Goal: Check status: Check status

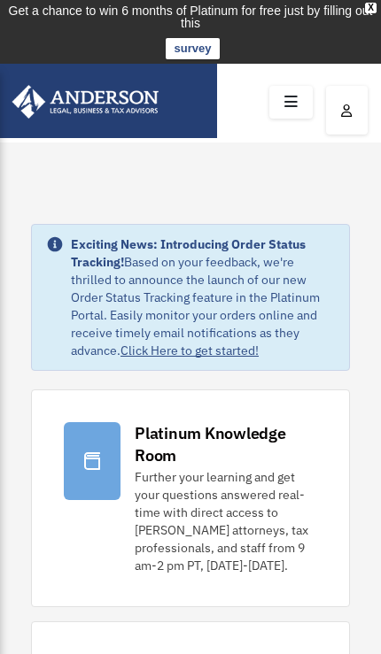
click at [294, 101] on icon at bounding box center [291, 102] width 26 height 27
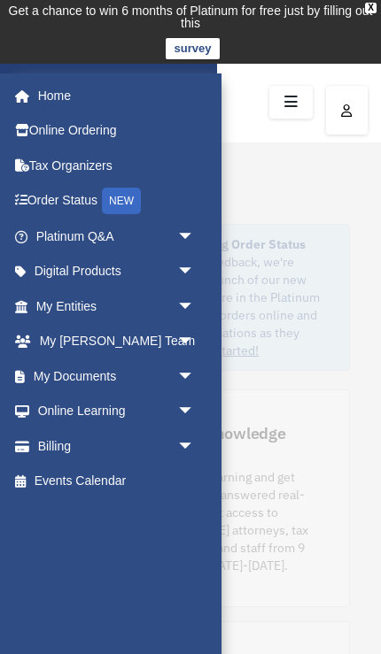
click at [177, 312] on span "arrow_drop_down" at bounding box center [194, 307] width 35 height 36
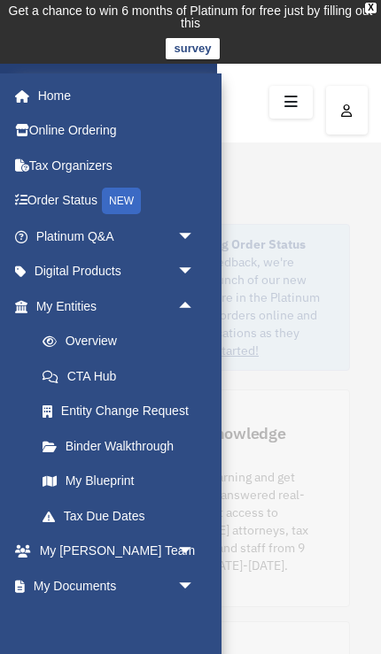
click at [187, 308] on span "arrow_drop_up" at bounding box center [194, 307] width 35 height 36
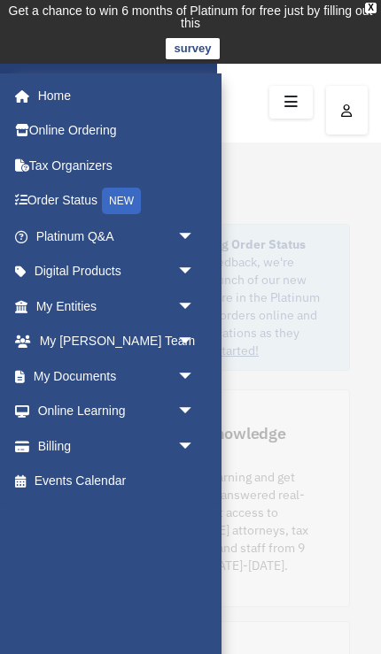
click at [183, 433] on span "arrow_drop_down" at bounding box center [194, 447] width 35 height 36
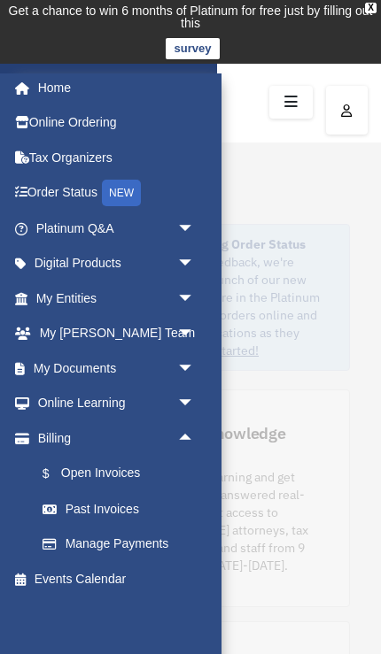
scroll to position [7, 0]
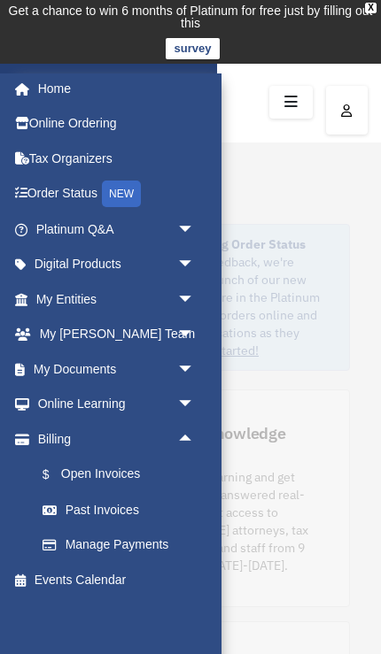
click at [129, 507] on link "Past Invoices" at bounding box center [123, 509] width 197 height 35
click at [120, 476] on link "$ Open Invoices" at bounding box center [123, 475] width 197 height 36
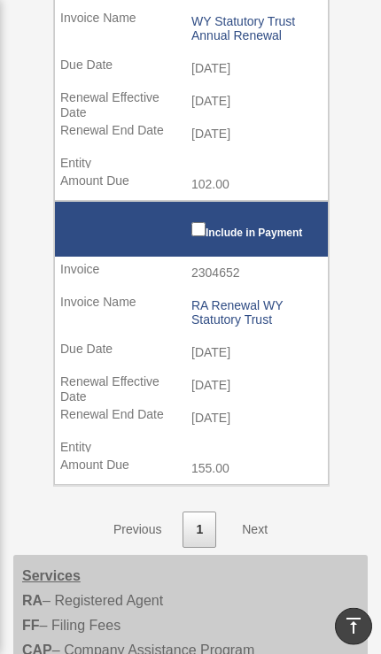
scroll to position [907, 0]
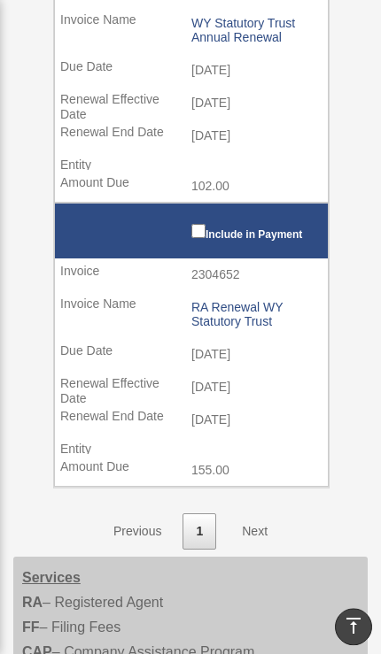
click at [258, 514] on link "Next" at bounding box center [254, 532] width 52 height 36
click at [259, 516] on link "Next" at bounding box center [254, 532] width 52 height 36
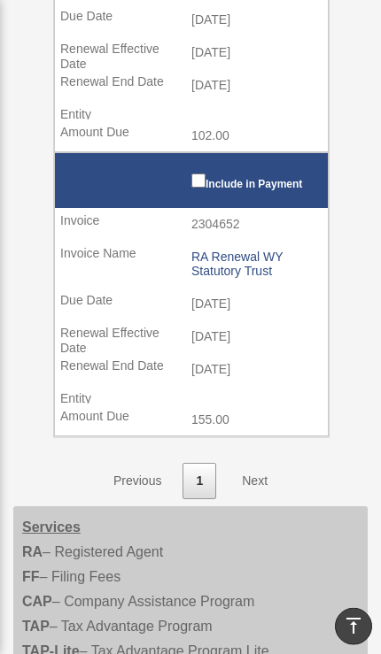
scroll to position [958, 0]
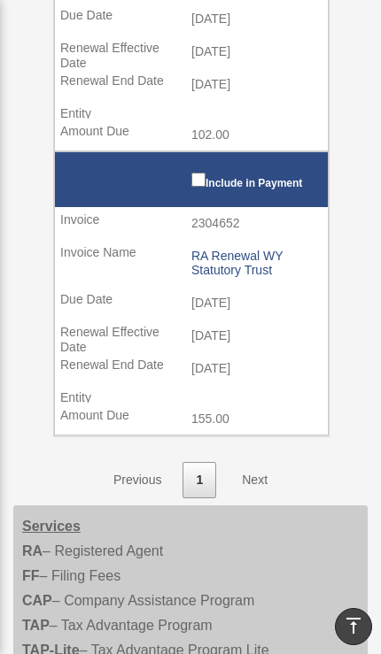
click at [195, 465] on link "1" at bounding box center [199, 480] width 34 height 36
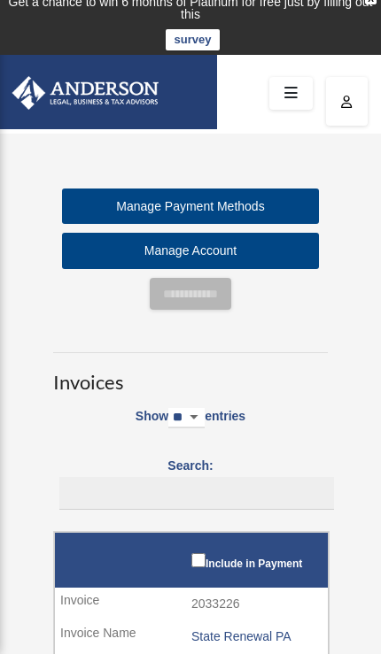
scroll to position [0, 0]
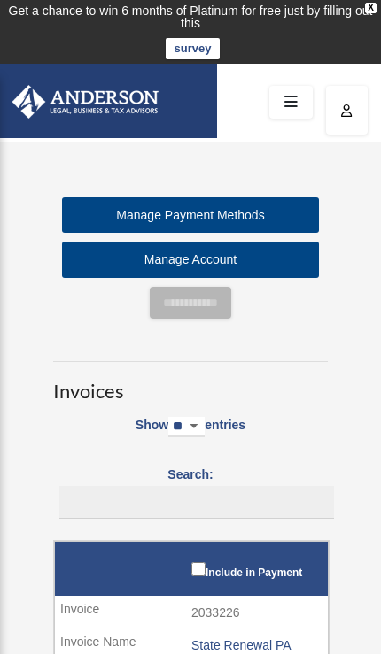
click at [288, 104] on icon at bounding box center [291, 102] width 26 height 27
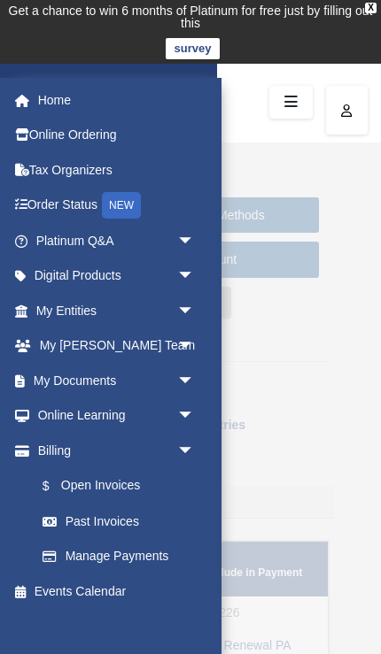
click at [117, 526] on link "Past Invoices" at bounding box center [119, 521] width 188 height 35
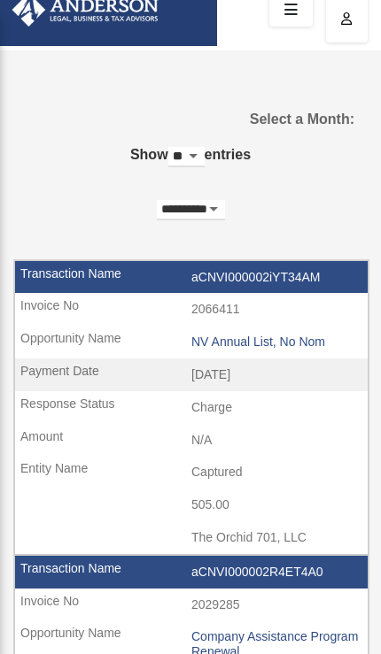
scroll to position [94, 0]
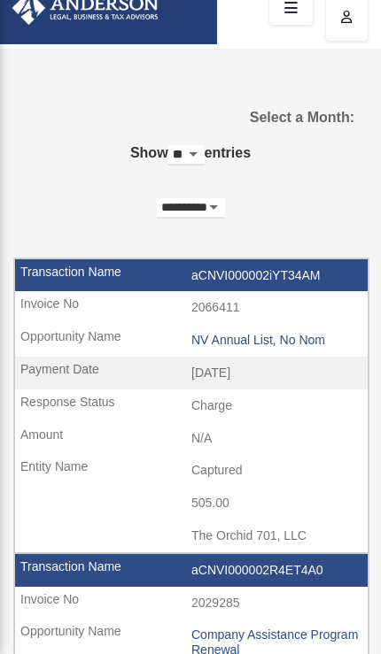
click at [296, 342] on div "NV Annual List, No Nom" at bounding box center [274, 340] width 167 height 15
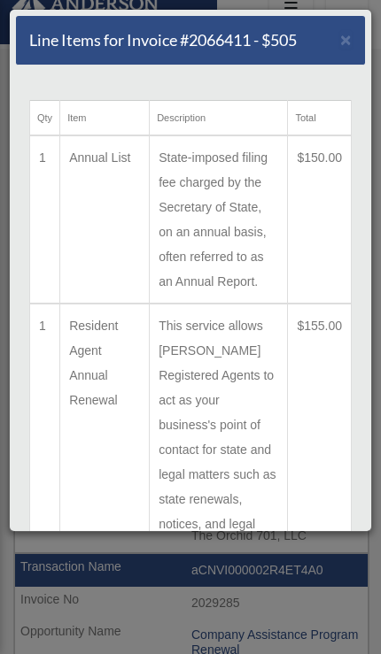
scroll to position [0, 0]
click at [343, 48] on span "×" at bounding box center [346, 39] width 12 height 20
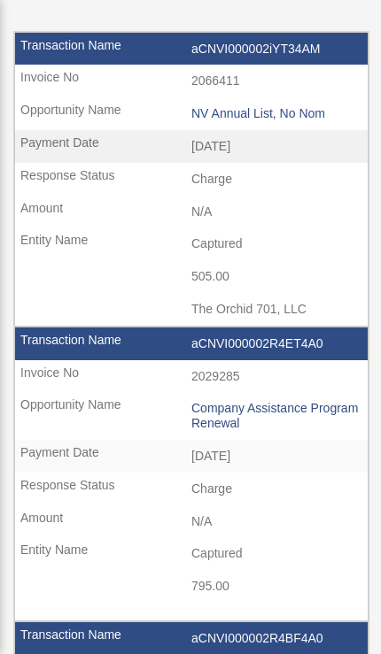
scroll to position [321, 0]
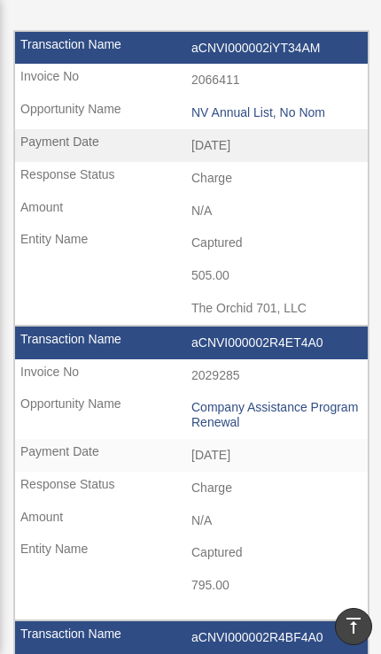
click at [273, 411] on div "Company Assistance Program Renewal" at bounding box center [274, 415] width 167 height 30
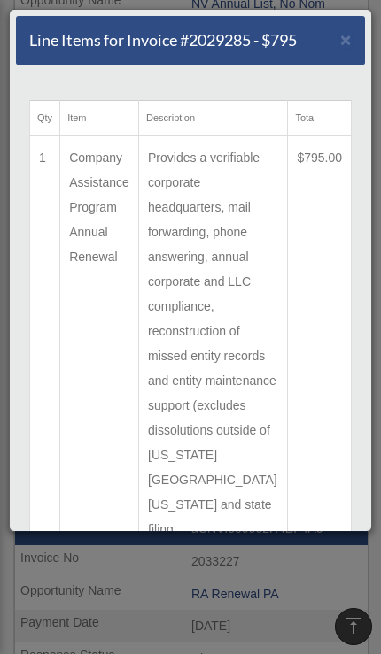
scroll to position [0, 0]
click at [344, 44] on span "×" at bounding box center [346, 39] width 12 height 20
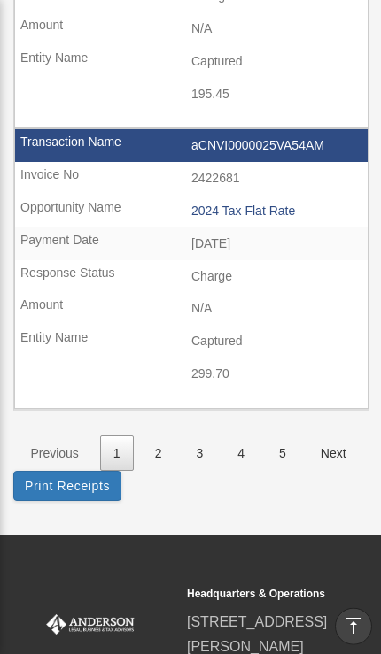
scroll to position [2790, 0]
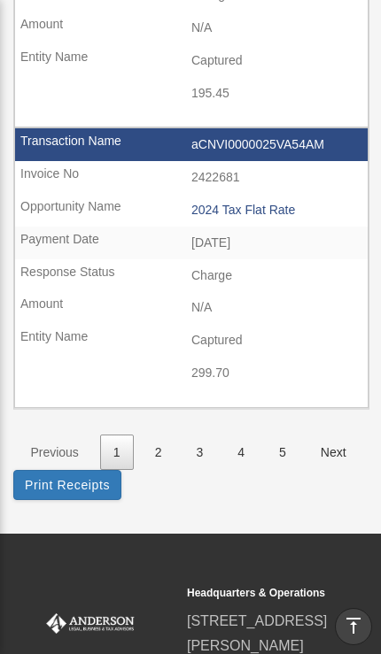
click at [161, 468] on link "2" at bounding box center [159, 453] width 34 height 36
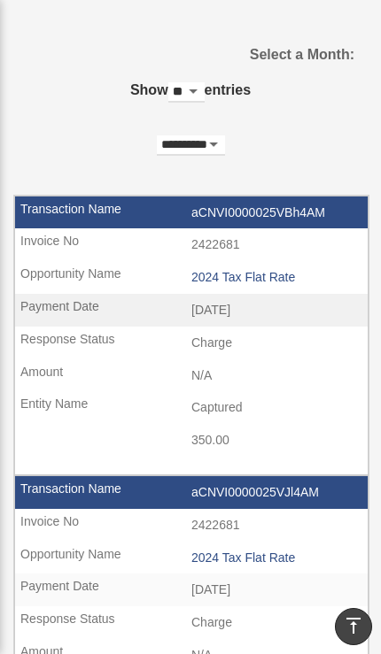
scroll to position [0, 0]
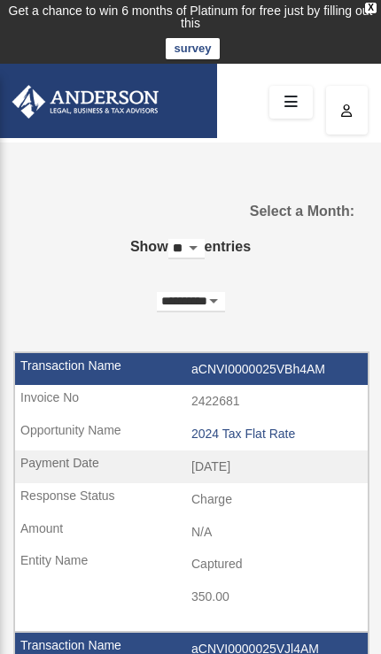
click at [288, 108] on icon at bounding box center [291, 102] width 26 height 27
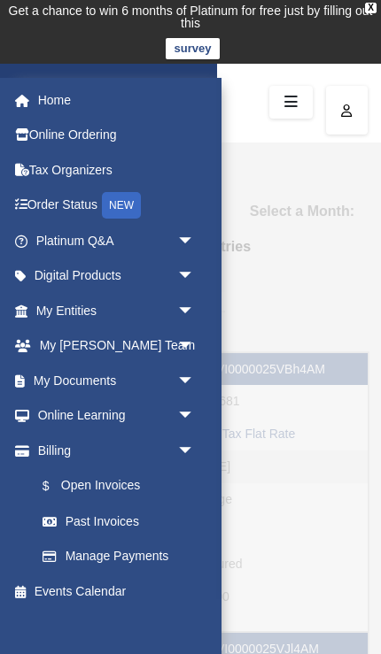
click at [177, 454] on span "arrow_drop_down" at bounding box center [194, 451] width 35 height 36
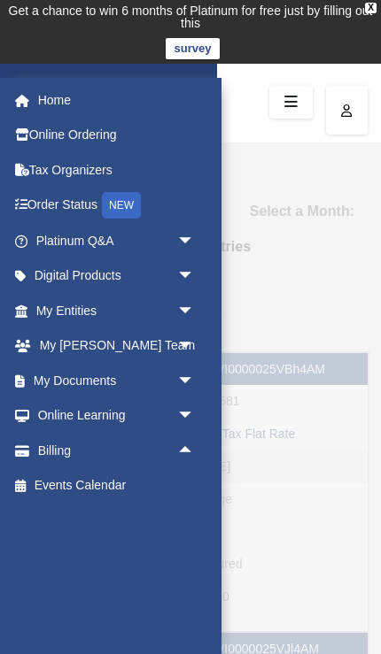
click at [42, 112] on link "Home" at bounding box center [116, 99] width 209 height 35
click at [182, 377] on span "arrow_drop_down" at bounding box center [194, 381] width 35 height 36
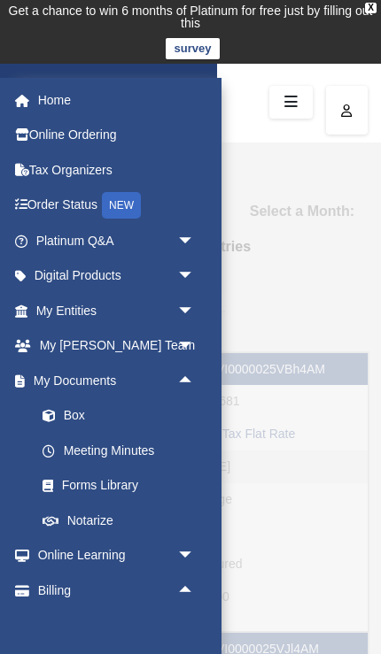
click at [343, 353] on td "aCNVI0000025VBh4AM" at bounding box center [191, 370] width 352 height 34
click at [289, 103] on icon at bounding box center [291, 102] width 26 height 27
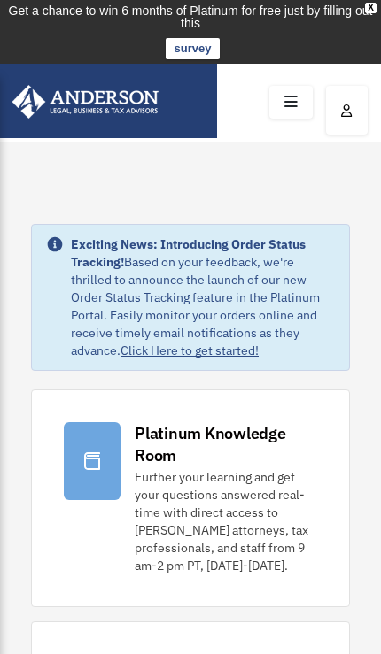
click at [282, 111] on icon at bounding box center [291, 102] width 26 height 27
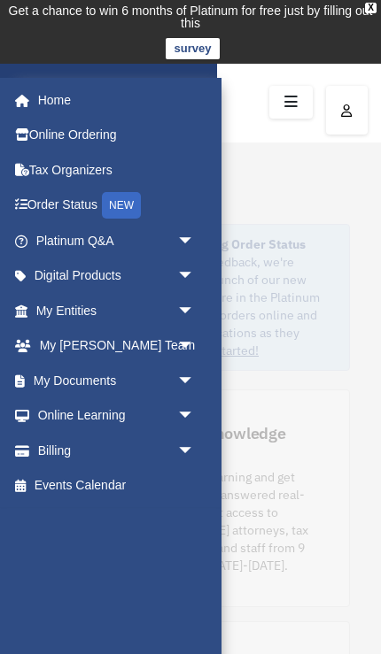
click at [182, 244] on span "arrow_drop_down" at bounding box center [194, 241] width 35 height 36
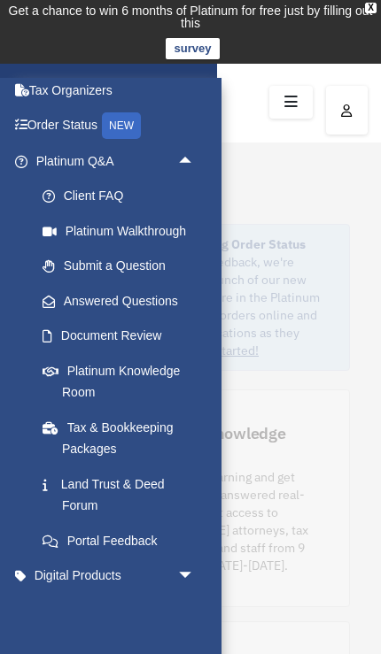
scroll to position [67, 0]
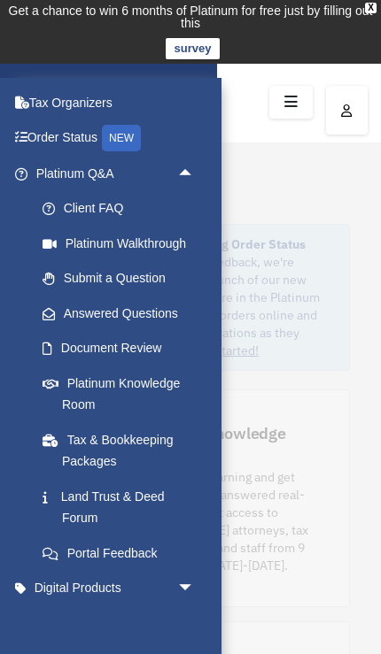
click at [188, 167] on span "arrow_drop_up" at bounding box center [194, 174] width 35 height 36
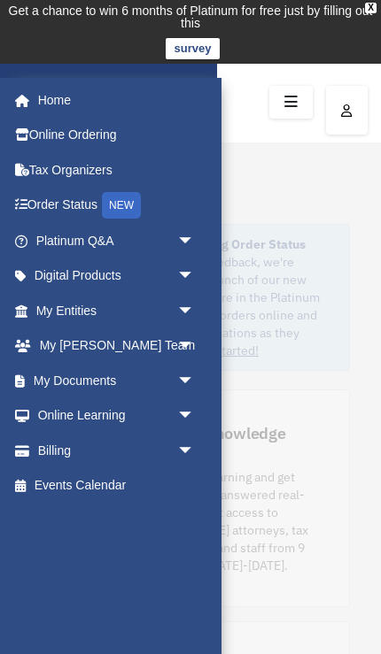
click at [182, 271] on span "arrow_drop_down" at bounding box center [194, 277] width 35 height 36
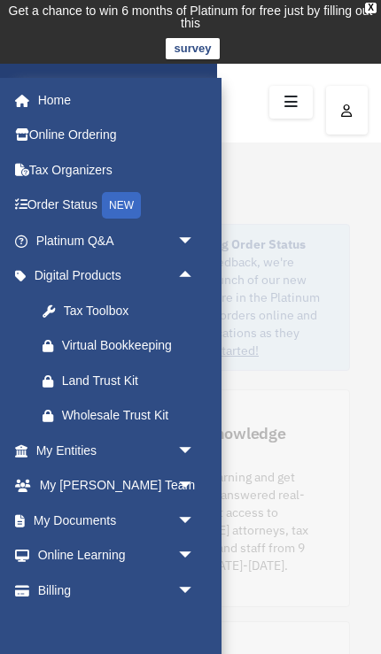
click at [184, 262] on span "arrow_drop_up" at bounding box center [194, 277] width 35 height 36
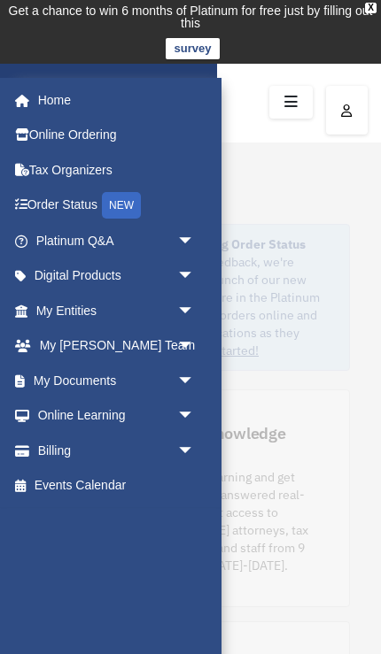
click at [189, 311] on span "arrow_drop_down" at bounding box center [194, 311] width 35 height 36
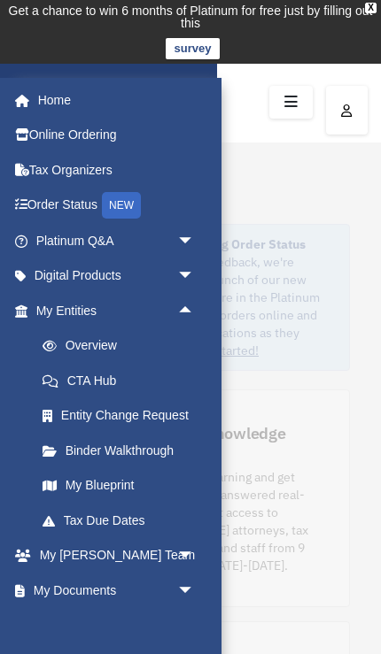
click at [182, 310] on span "arrow_drop_up" at bounding box center [194, 311] width 35 height 36
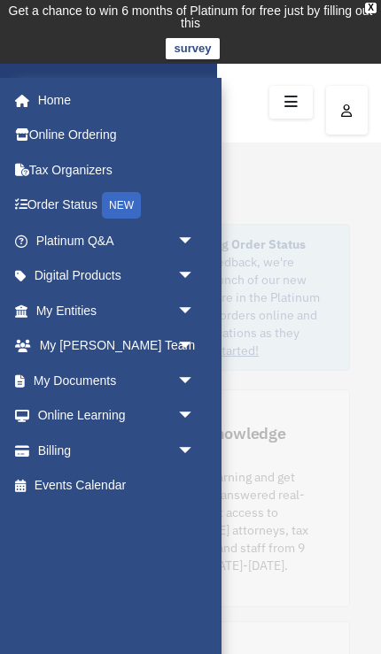
click at [185, 344] on span "arrow_drop_down" at bounding box center [194, 347] width 35 height 36
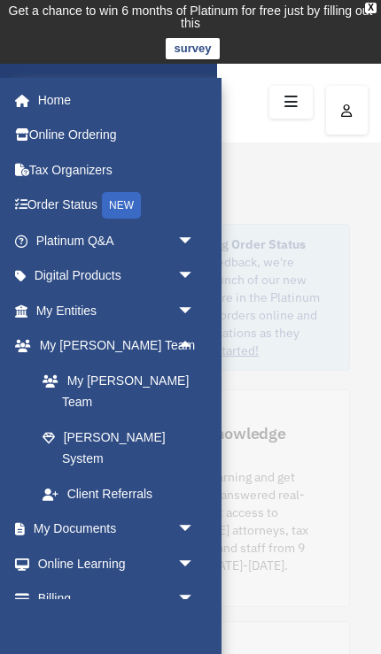
click at [194, 346] on span "arrow_drop_up" at bounding box center [194, 347] width 35 height 36
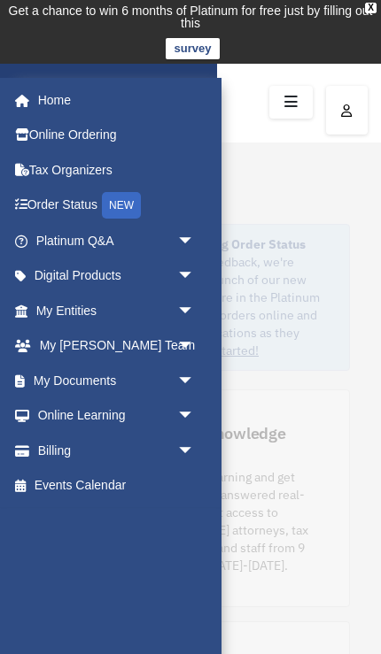
click at [182, 390] on span "arrow_drop_down" at bounding box center [194, 381] width 35 height 36
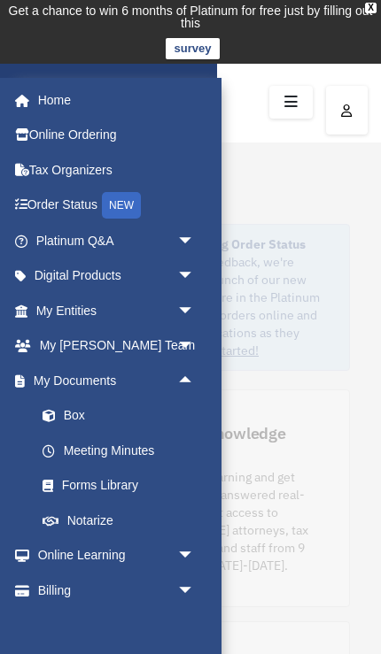
click at [183, 390] on span "arrow_drop_up" at bounding box center [194, 381] width 35 height 36
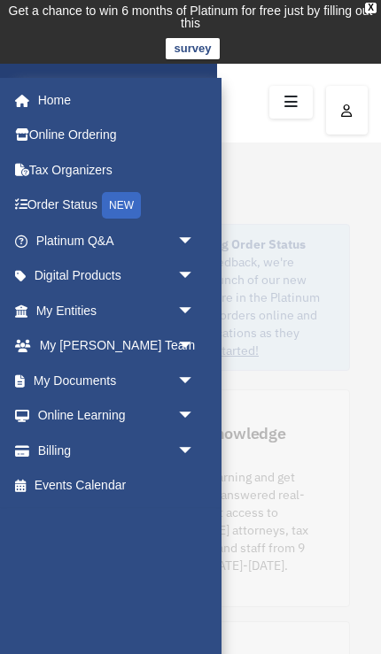
click at [189, 414] on span "arrow_drop_down" at bounding box center [194, 416] width 35 height 36
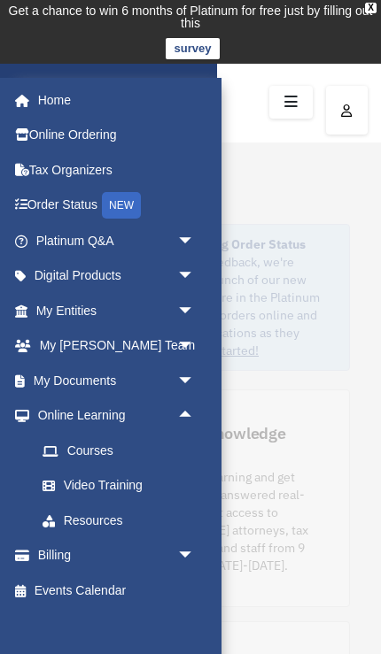
click at [191, 416] on span "arrow_drop_up" at bounding box center [194, 416] width 35 height 36
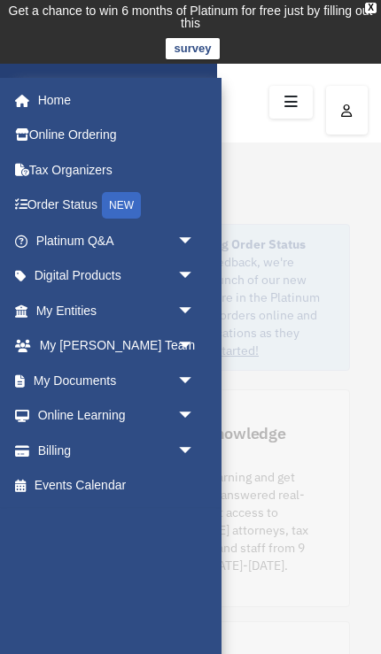
click at [194, 457] on span "arrow_drop_down" at bounding box center [194, 451] width 35 height 36
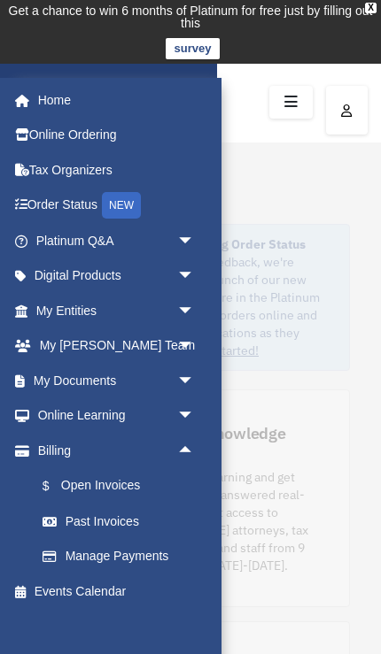
click at [197, 456] on span "arrow_drop_up" at bounding box center [194, 451] width 35 height 36
